Goal: Task Accomplishment & Management: Manage account settings

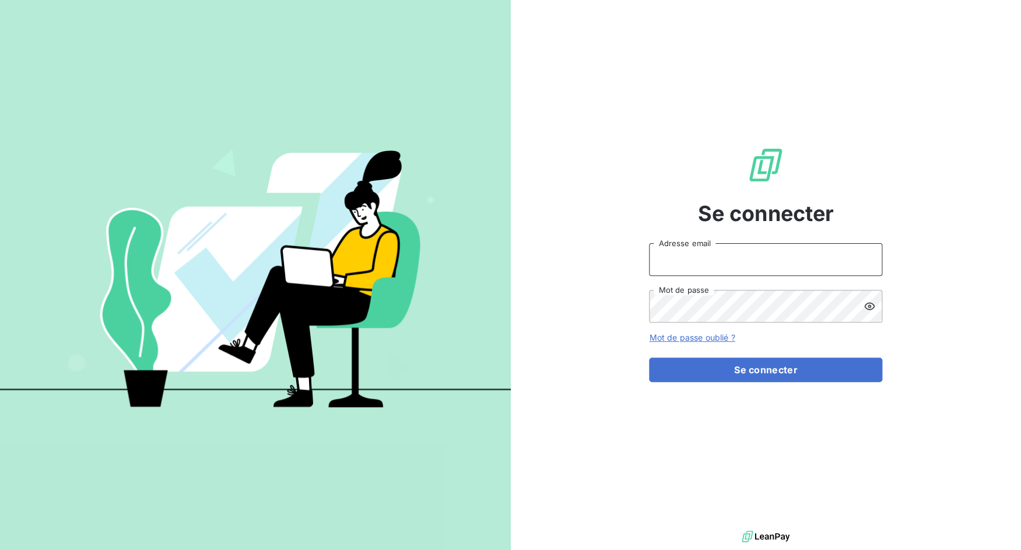
click at [684, 264] on input "Adresse email" at bounding box center [765, 259] width 233 height 33
drag, startPoint x: 689, startPoint y: 261, endPoint x: 754, endPoint y: 267, distance: 65.0
click at [753, 267] on input "admin@3dcelo" at bounding box center [765, 259] width 233 height 33
type input "admin@sonatelfixe"
click at [649, 357] on button "Se connecter" at bounding box center [765, 369] width 233 height 24
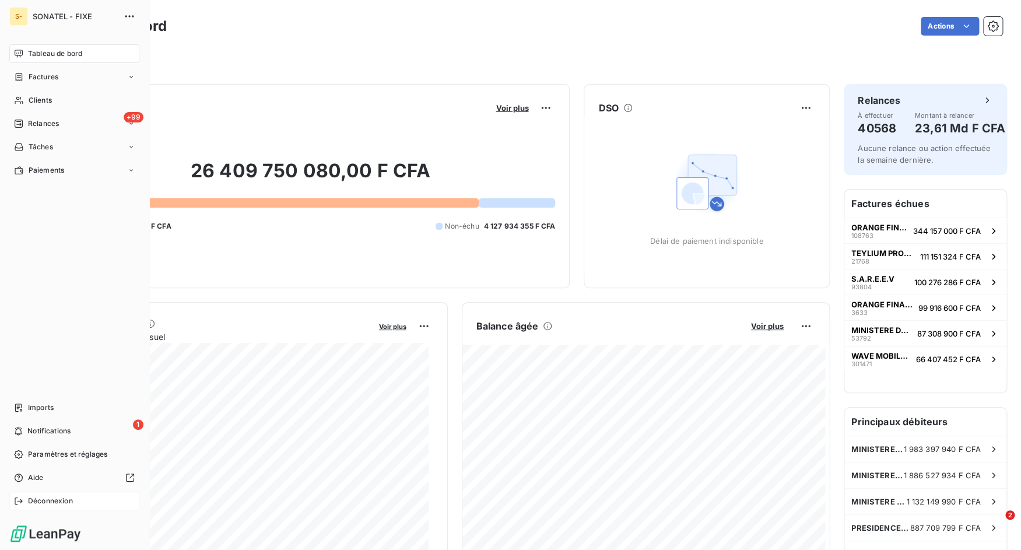
click at [31, 503] on span "Déconnexion" at bounding box center [50, 501] width 45 height 10
